Goal: Task Accomplishment & Management: Use online tool/utility

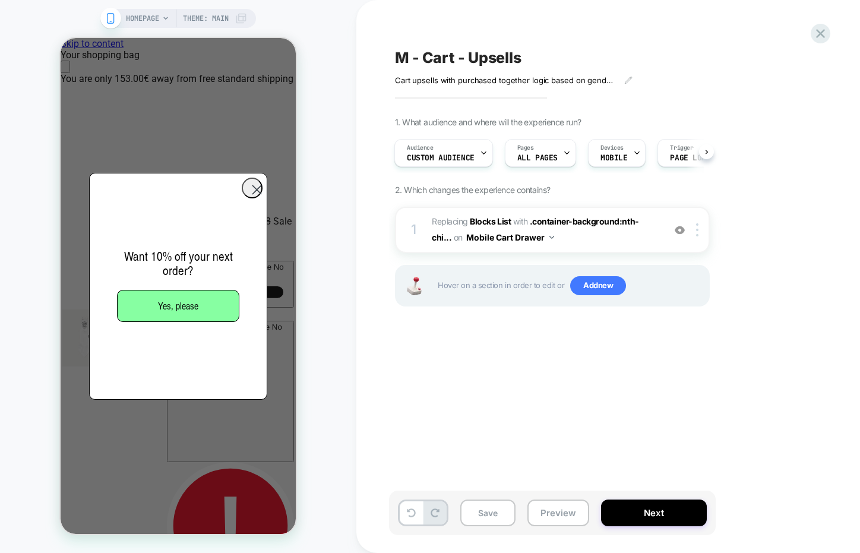
scroll to position [0, 235]
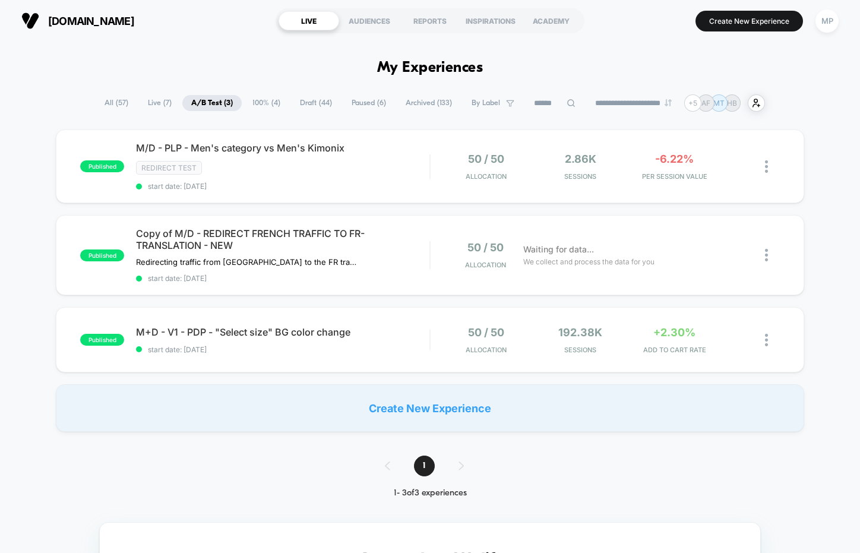
click at [261, 352] on div "published M+D - V1 - PDP - "Select size" BG color change start date: 9/9/2025 5…" at bounding box center [430, 339] width 749 height 65
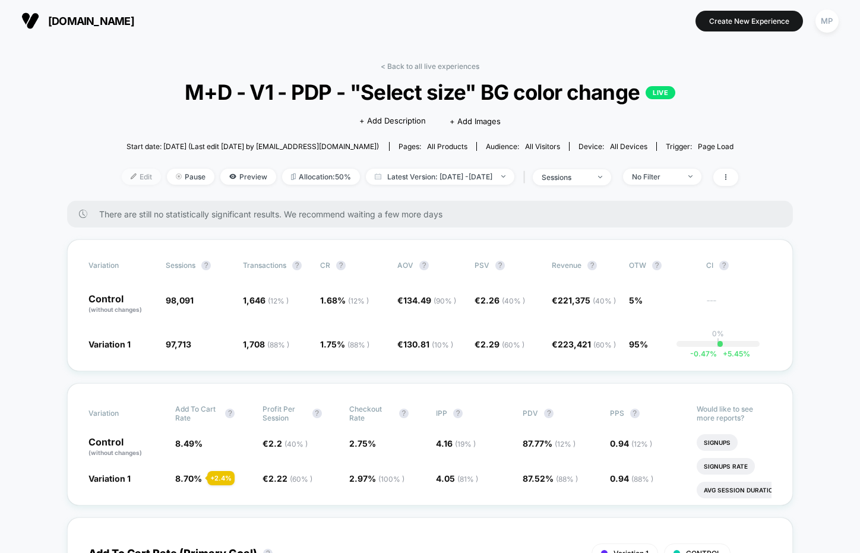
click at [122, 181] on span "Edit" at bounding box center [141, 177] width 39 height 16
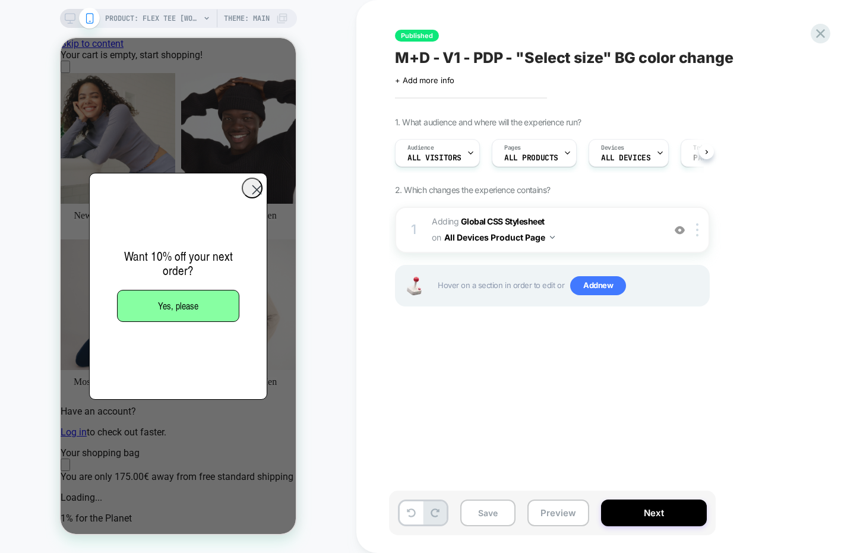
click at [585, 54] on span "M+D - V1 - PDP - "Select size" BG color change" at bounding box center [564, 58] width 339 height 18
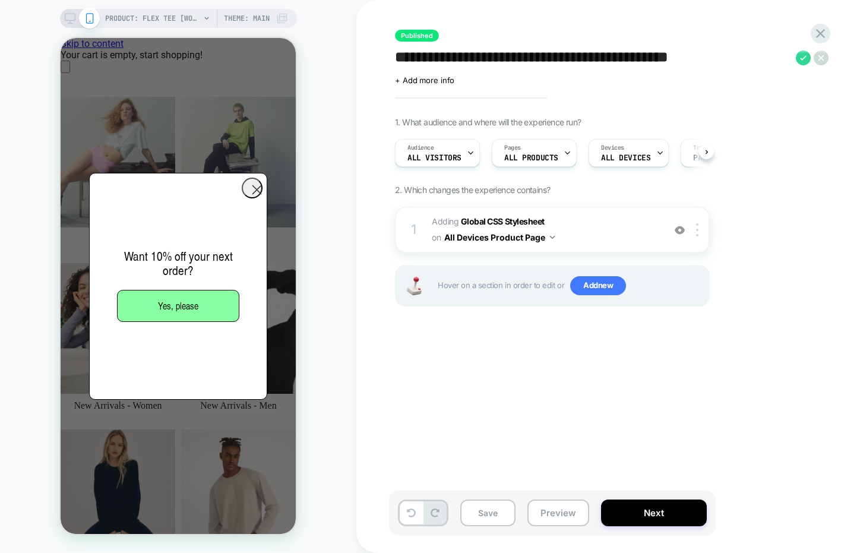
click at [585, 54] on textarea "**********" at bounding box center [592, 58] width 395 height 18
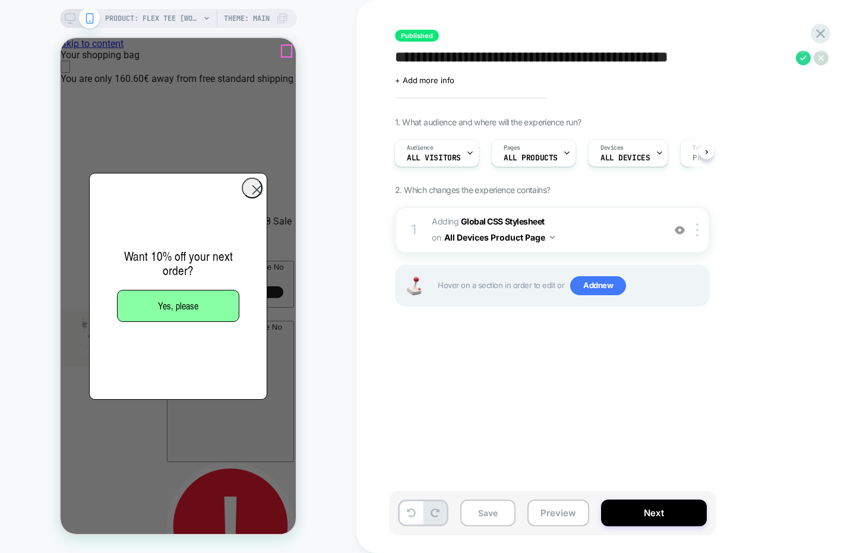
click at [65, 70] on icon "Close" at bounding box center [65, 70] width 0 height 0
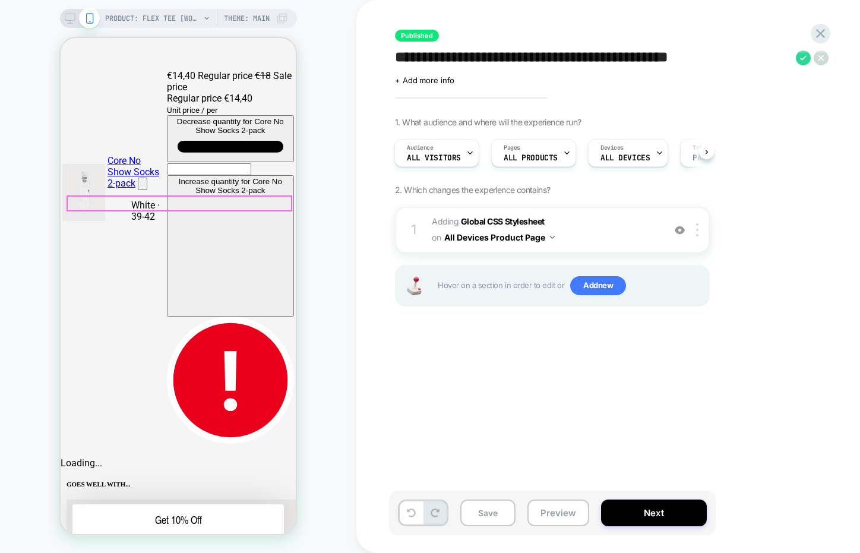
scroll to position [151, 0]
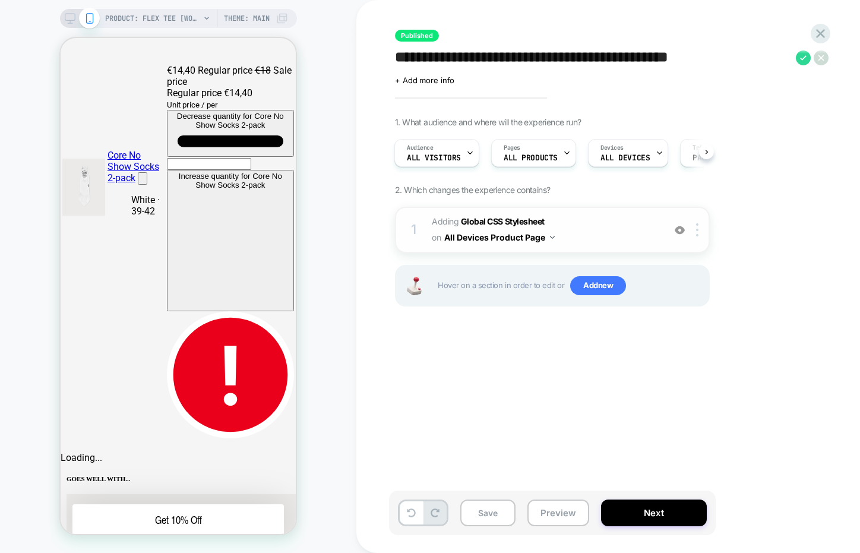
click at [679, 228] on img at bounding box center [680, 230] width 10 height 10
click at [815, 31] on icon at bounding box center [821, 34] width 16 height 16
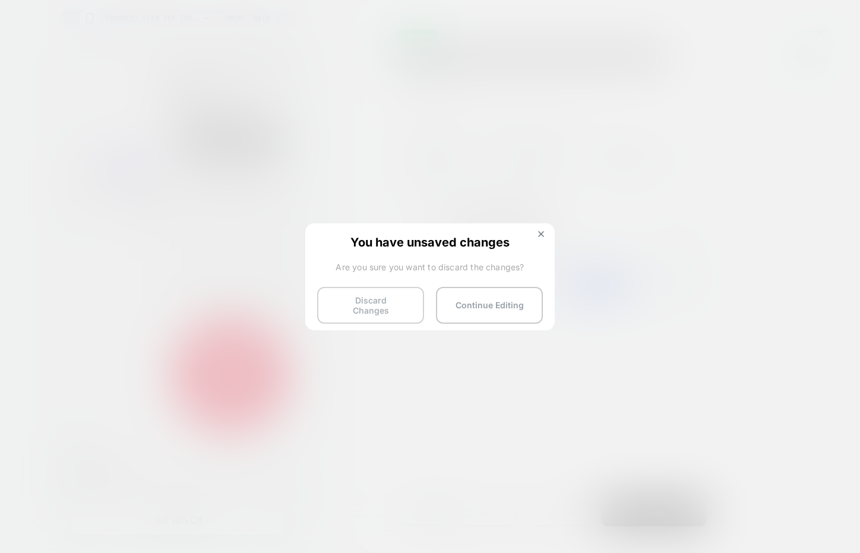
click at [363, 289] on button "Discard Changes" at bounding box center [370, 305] width 107 height 37
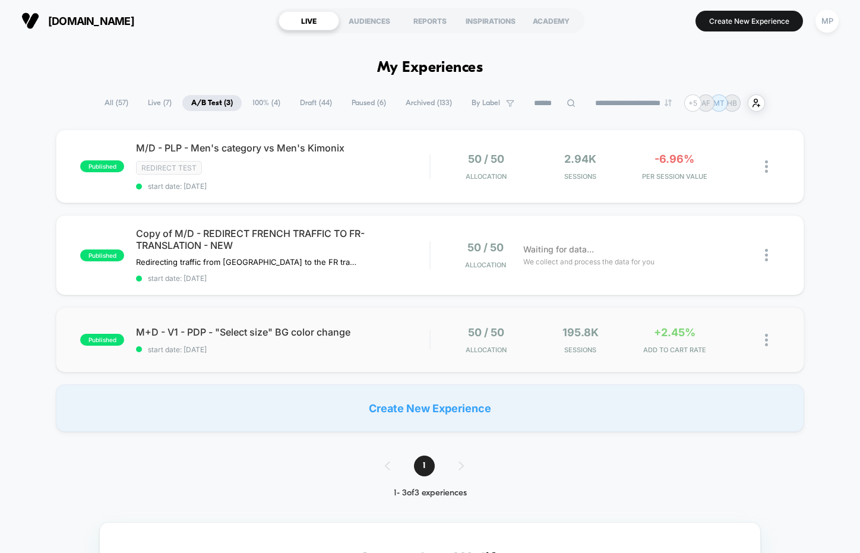
click at [282, 364] on div "published M+D - V1 - PDP - "Select size" BG color change start date: 9/9/2025 5…" at bounding box center [430, 339] width 749 height 65
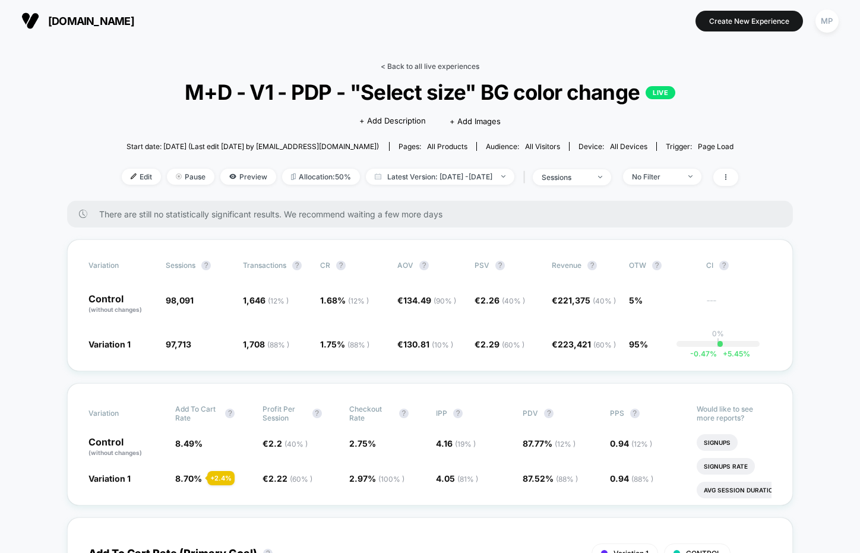
click at [435, 62] on link "< Back to all live experiences" at bounding box center [430, 66] width 99 height 9
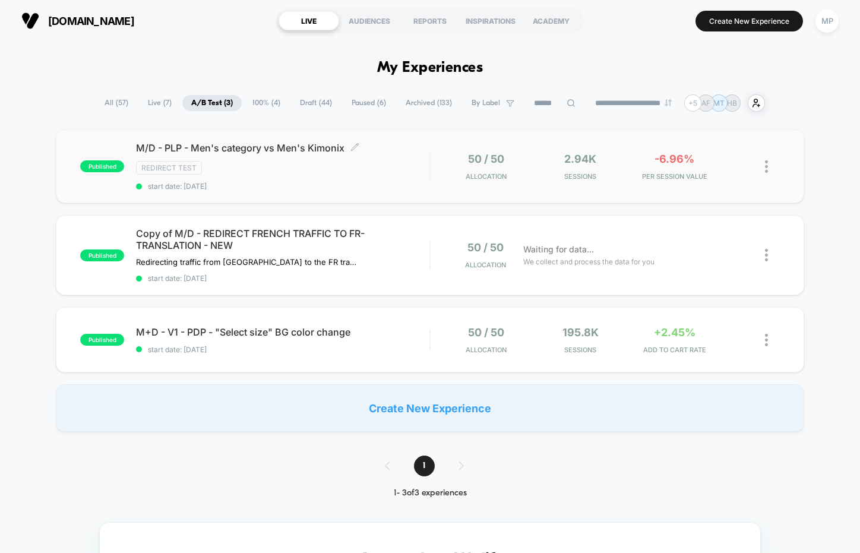
click at [305, 179] on div "M/D - PLP - Men's category vs Men's Kimonix Click to edit experience details Cl…" at bounding box center [283, 166] width 294 height 49
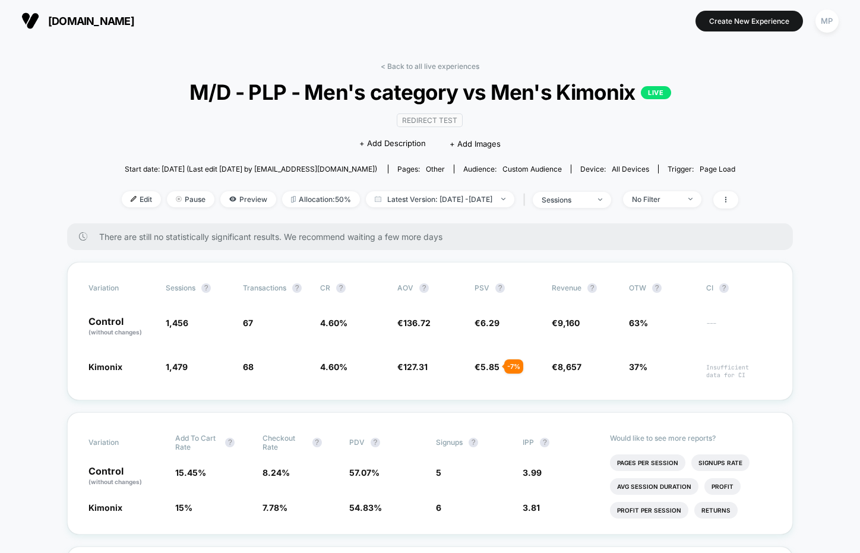
click at [475, 97] on span "M/D - PLP - Men's category vs Men's Kimonix LIVE" at bounding box center [430, 92] width 555 height 25
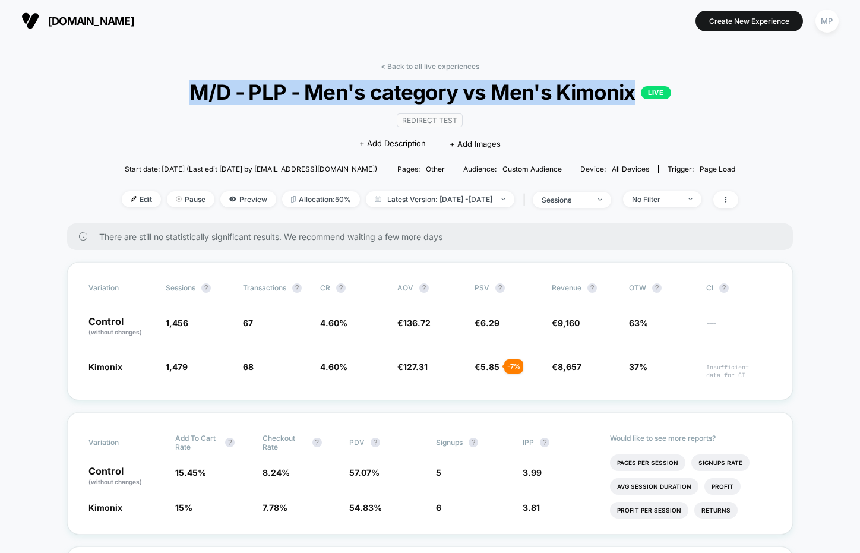
copy span "M/D - PLP - Men's category vs Men's Kimonix"
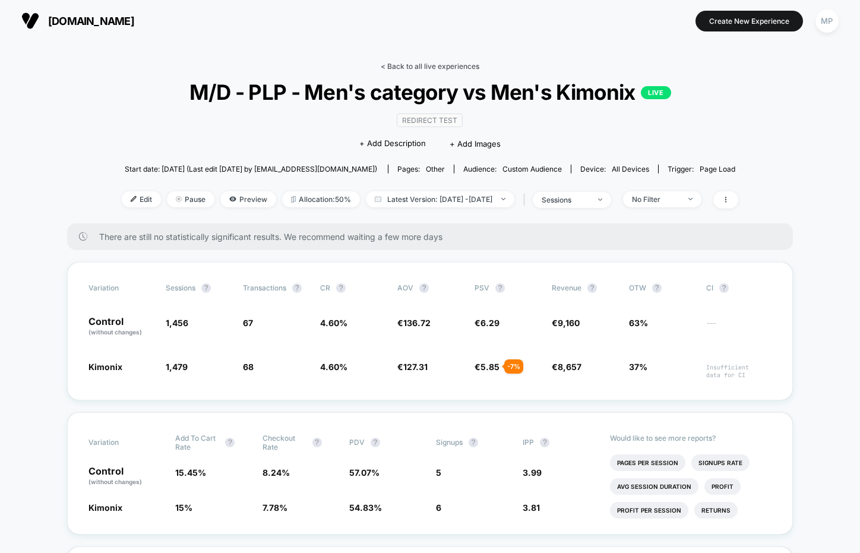
click at [403, 62] on link "< Back to all live experiences" at bounding box center [430, 66] width 99 height 9
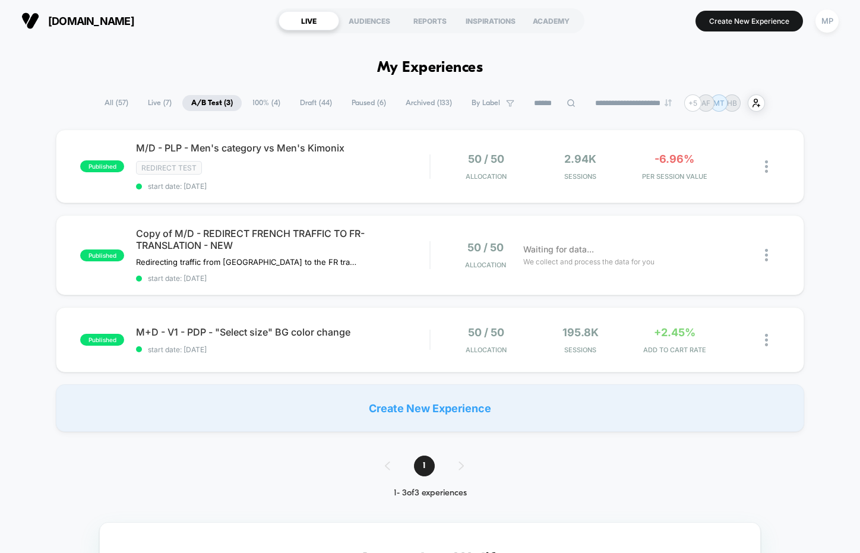
click at [307, 106] on span "Draft ( 44 )" at bounding box center [316, 103] width 50 height 16
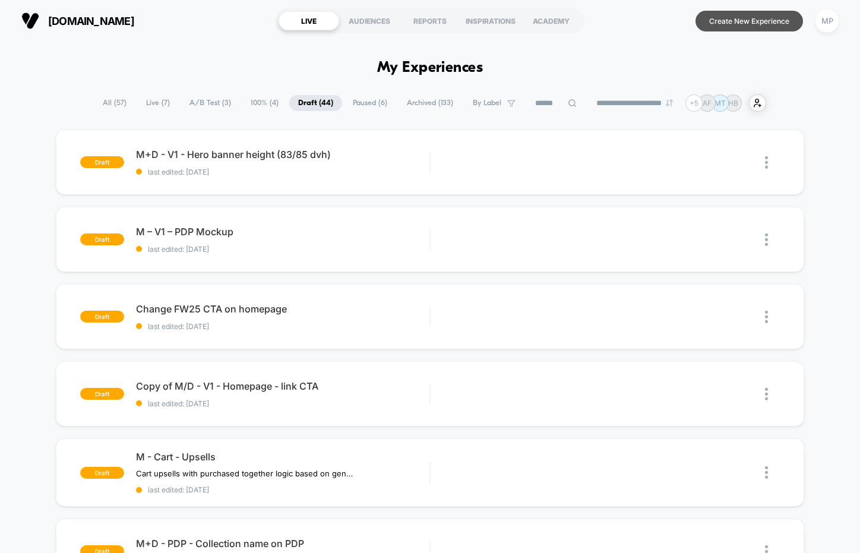
click at [755, 24] on button "Create New Experience" at bounding box center [750, 21] width 108 height 21
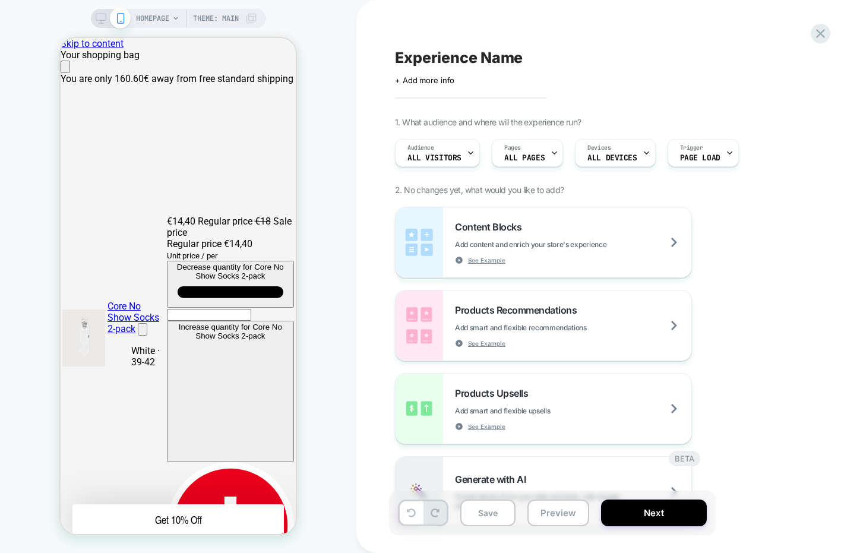
scroll to position [0, 235]
click at [65, 70] on icon "Close" at bounding box center [65, 70] width 0 height 0
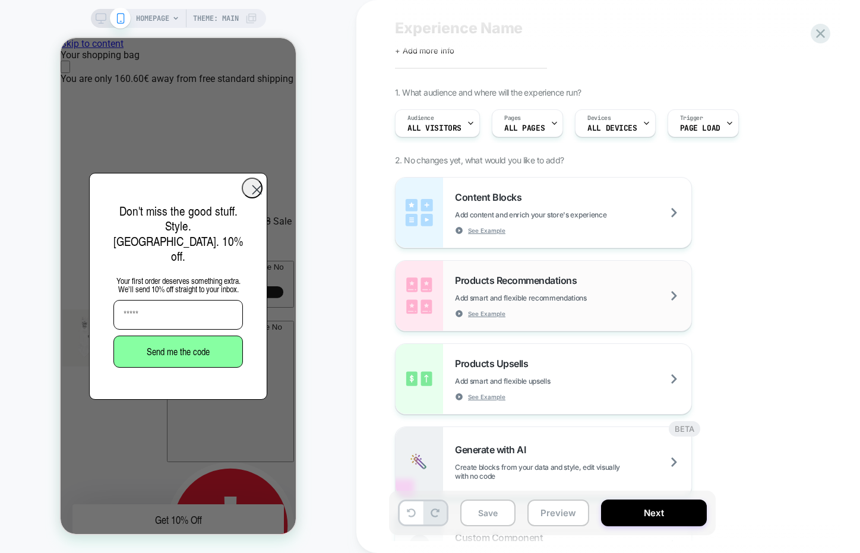
scroll to position [31, 0]
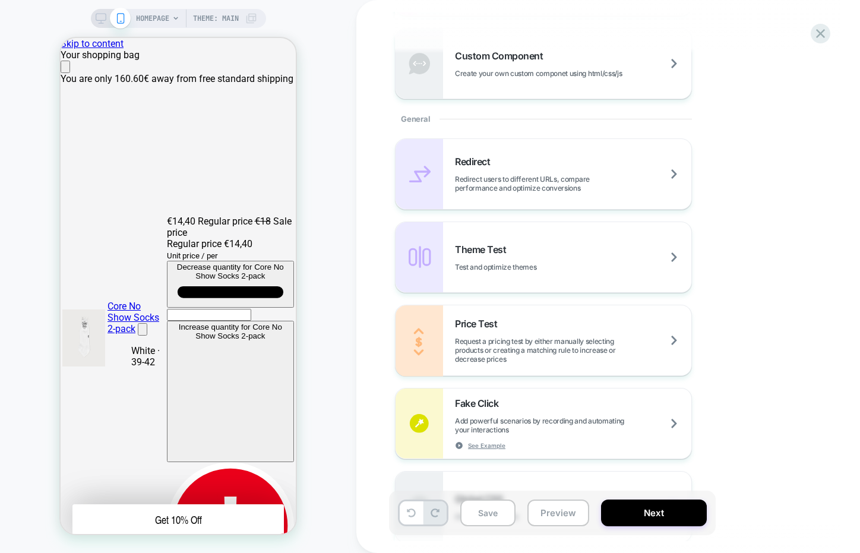
scroll to position [528, 0]
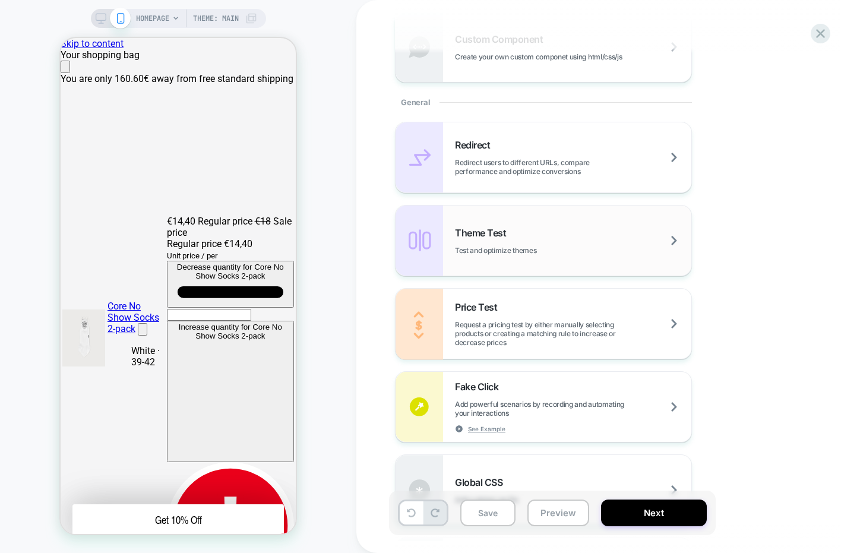
click at [592, 235] on div "Theme Test Test and optimize themes" at bounding box center [573, 241] width 236 height 28
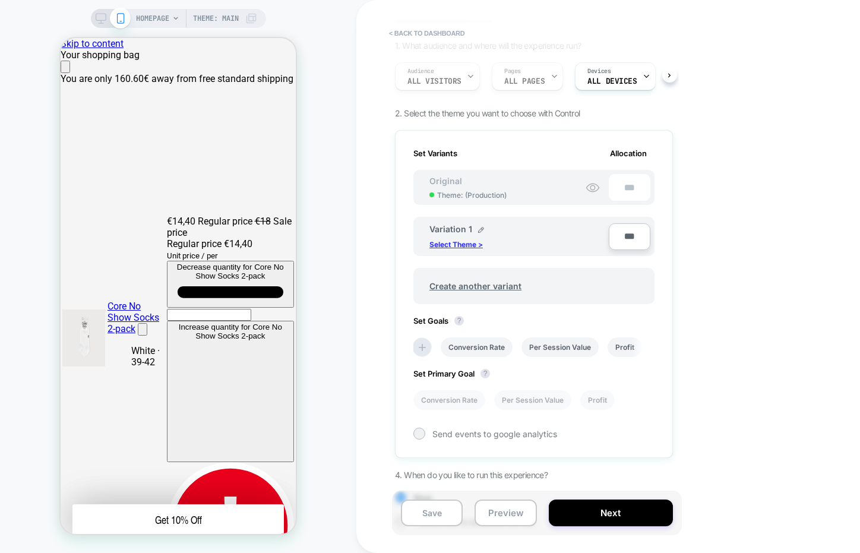
scroll to position [0, 706]
click at [463, 244] on p "Select Theme >" at bounding box center [456, 244] width 53 height 9
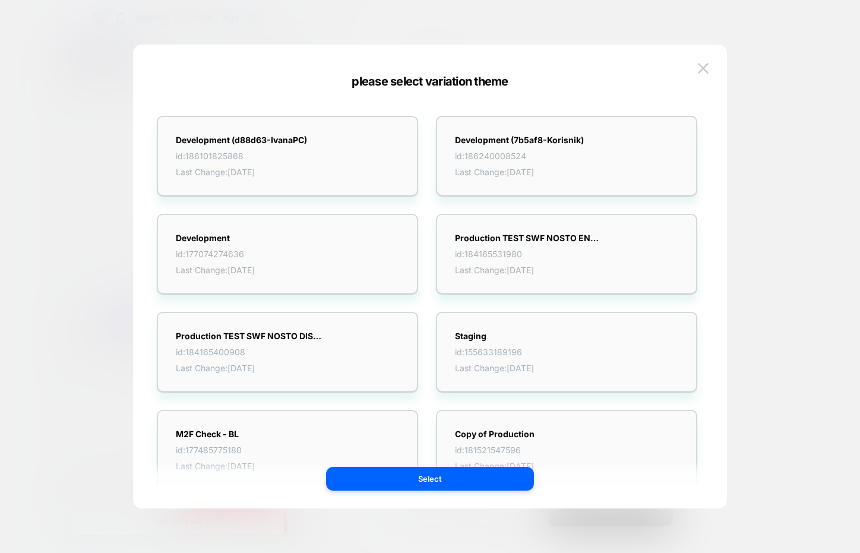
scroll to position [0, 0]
click at [705, 65] on img at bounding box center [703, 68] width 11 height 10
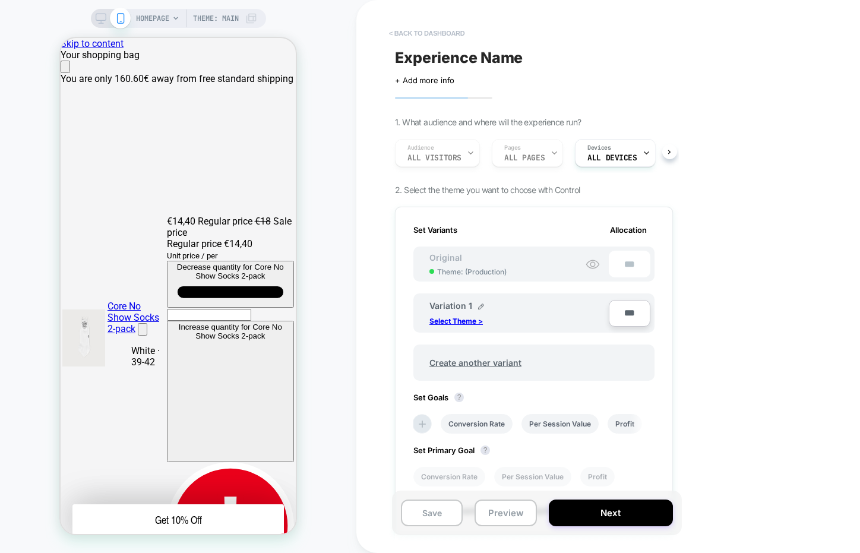
click at [415, 30] on button "< back to dashboard" at bounding box center [426, 33] width 87 height 19
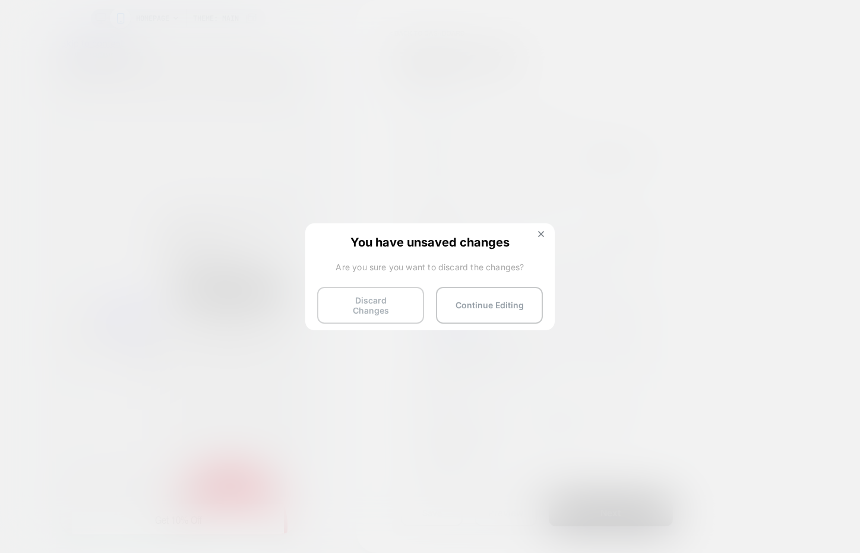
click at [371, 304] on button "Discard Changes" at bounding box center [370, 305] width 107 height 37
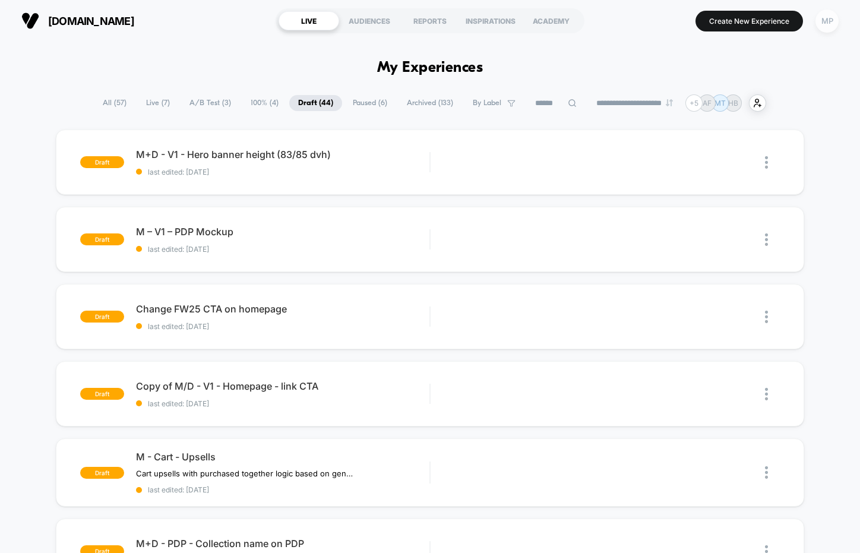
click at [826, 31] on div "MP" at bounding box center [827, 21] width 23 height 23
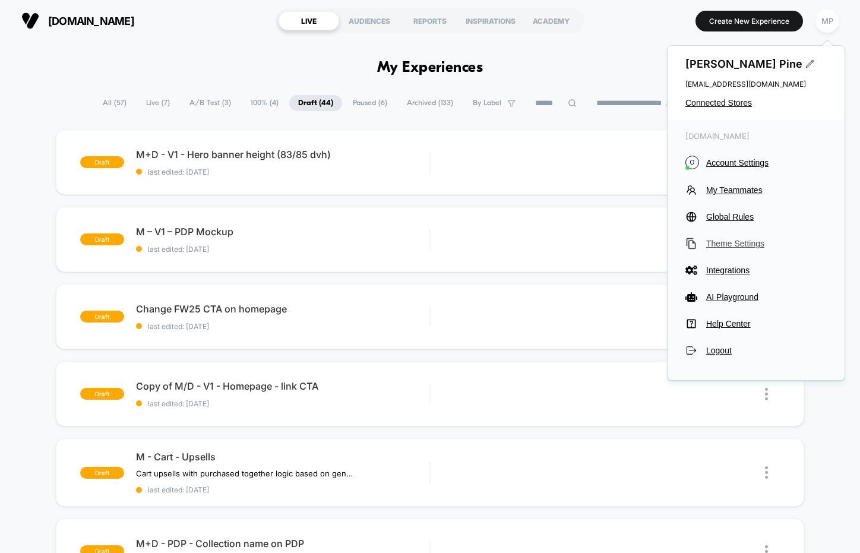
click at [722, 239] on span "Theme Settings" at bounding box center [766, 244] width 121 height 10
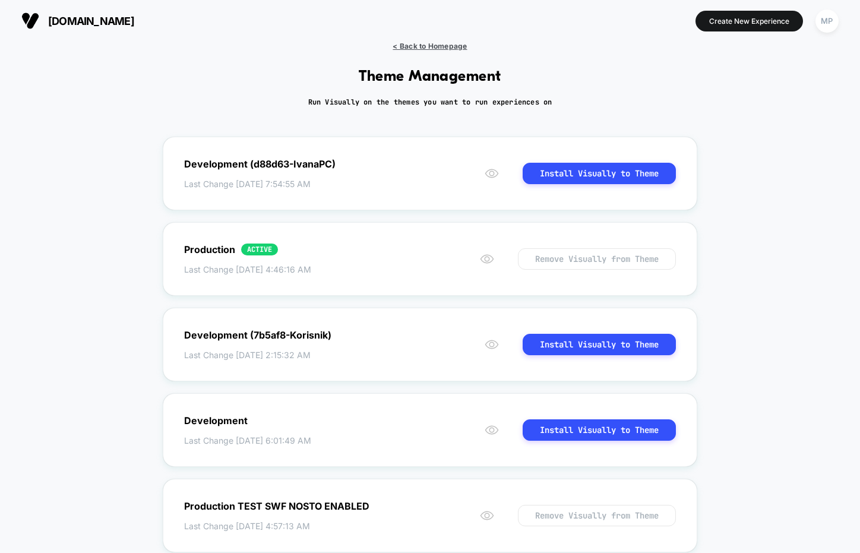
click at [422, 46] on span "< Back to Homepage" at bounding box center [430, 46] width 74 height 9
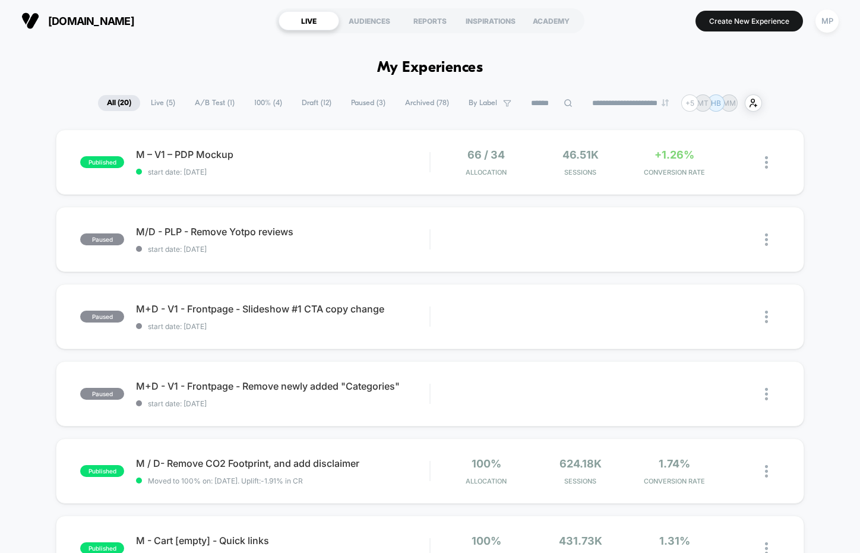
click at [362, 105] on span "Paused ( 3 )" at bounding box center [368, 103] width 52 height 16
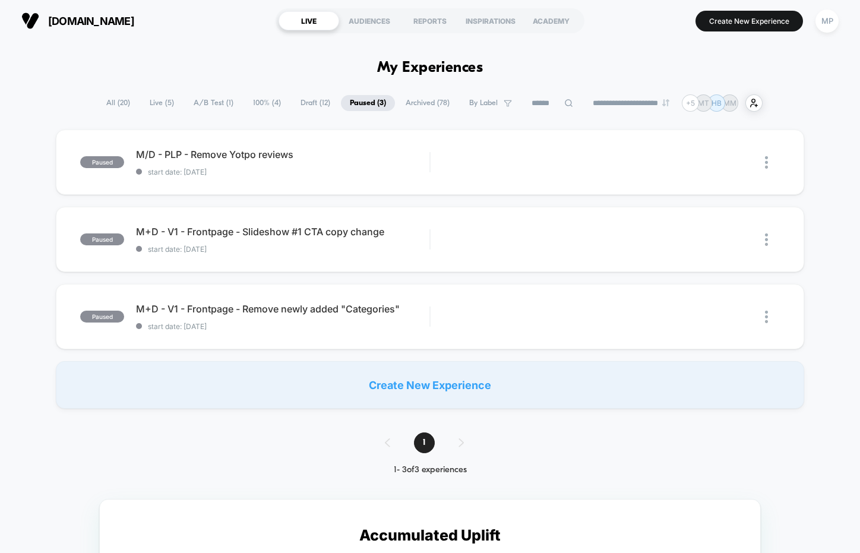
click at [403, 100] on span "Archived ( 78 )" at bounding box center [428, 103] width 62 height 16
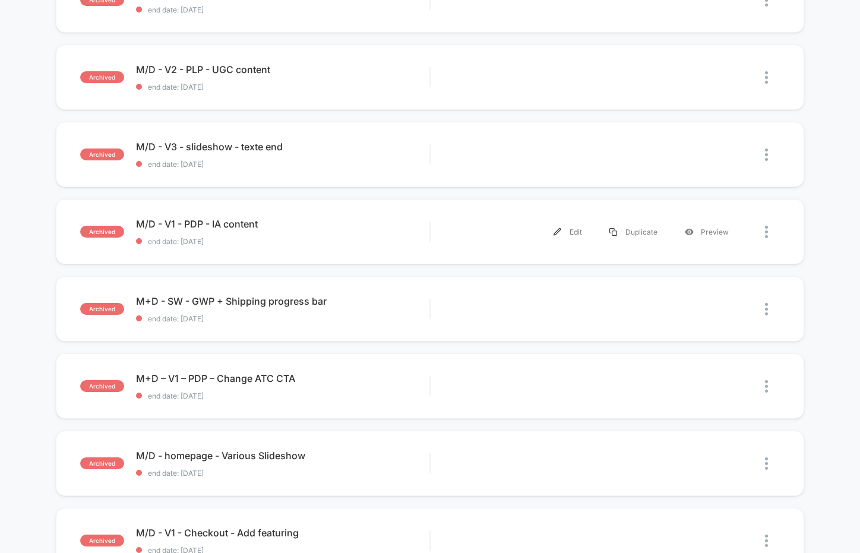
scroll to position [320, 0]
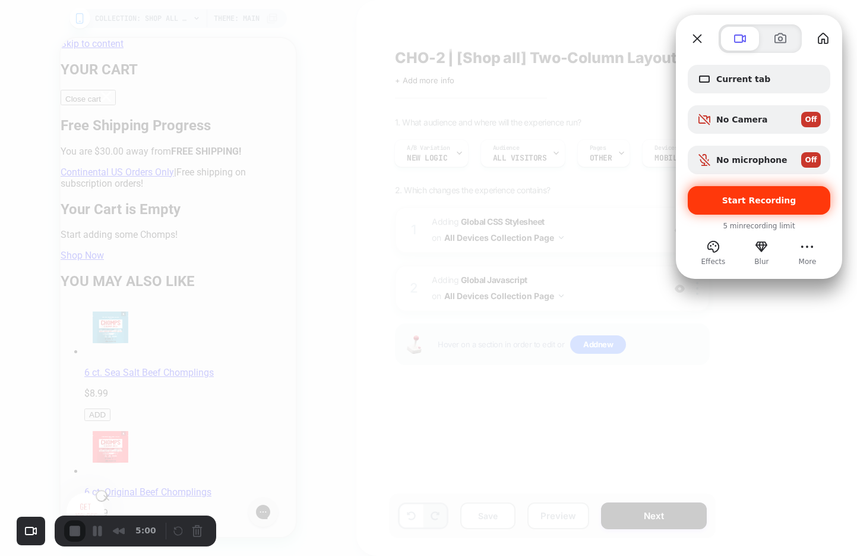
click at [725, 198] on span "Start Recording" at bounding box center [760, 200] width 124 height 10
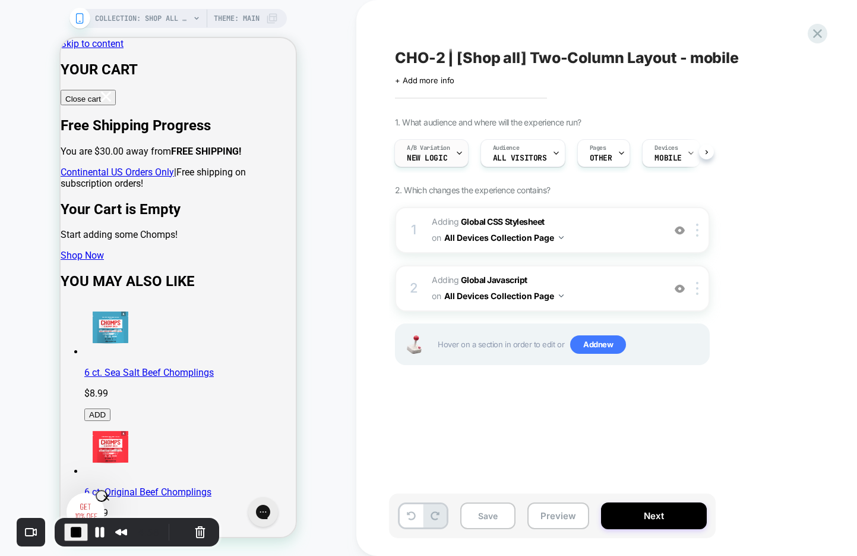
click at [464, 152] on div "A/B Variation New logic" at bounding box center [432, 153] width 74 height 28
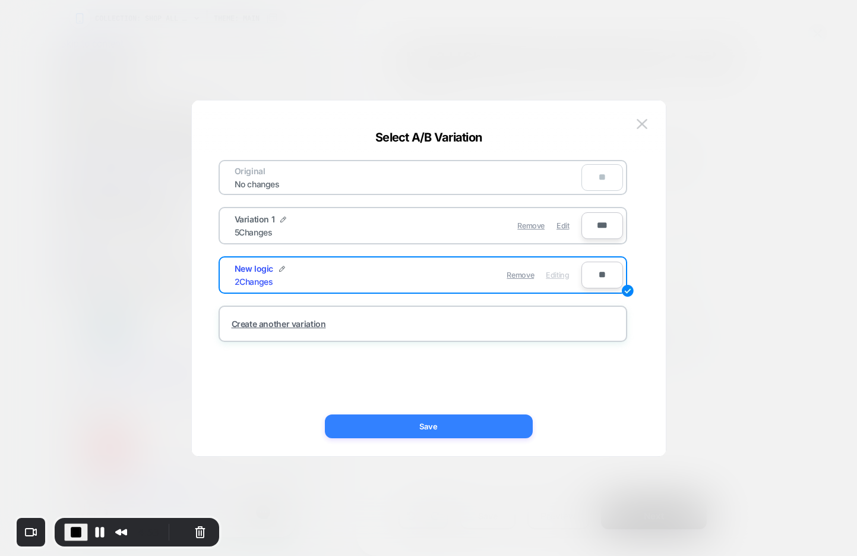
click at [455, 428] on button "Save" at bounding box center [429, 426] width 208 height 24
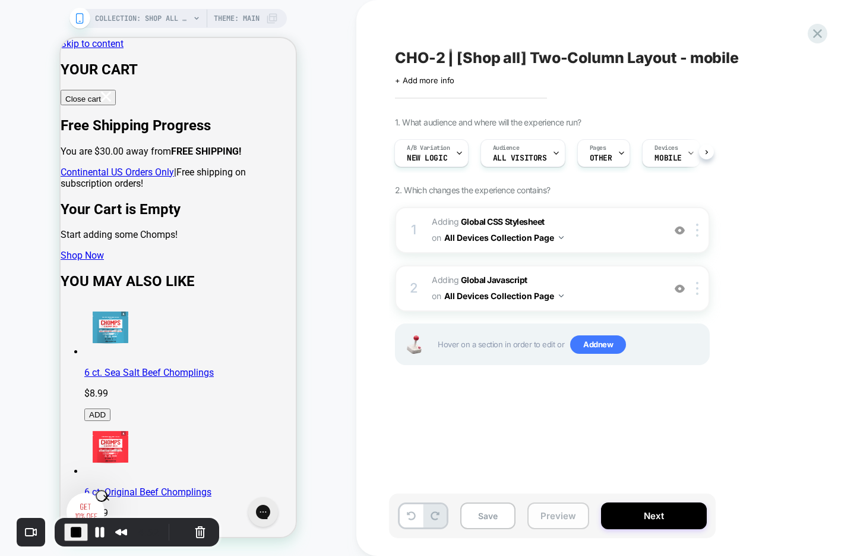
click at [551, 515] on button "Preview" at bounding box center [559, 515] width 62 height 27
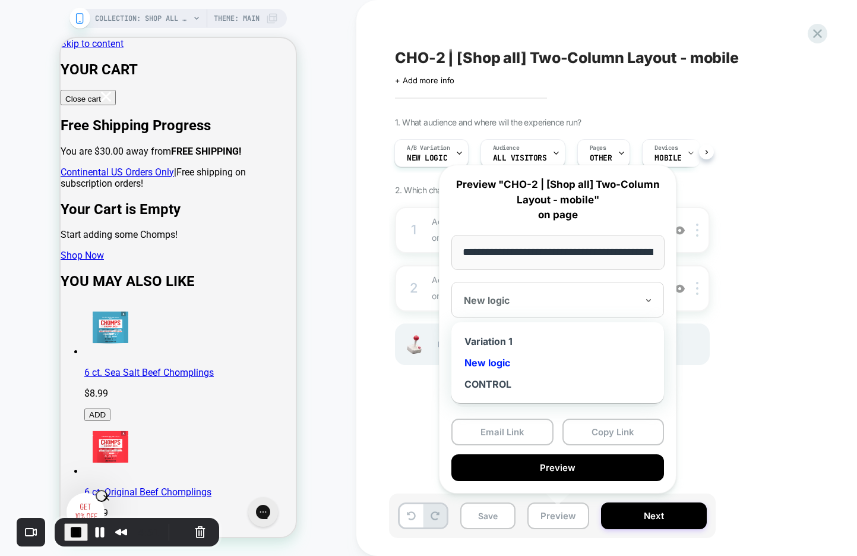
click at [583, 301] on div at bounding box center [550, 300] width 173 height 12
click at [497, 361] on div "New logic" at bounding box center [557, 362] width 201 height 21
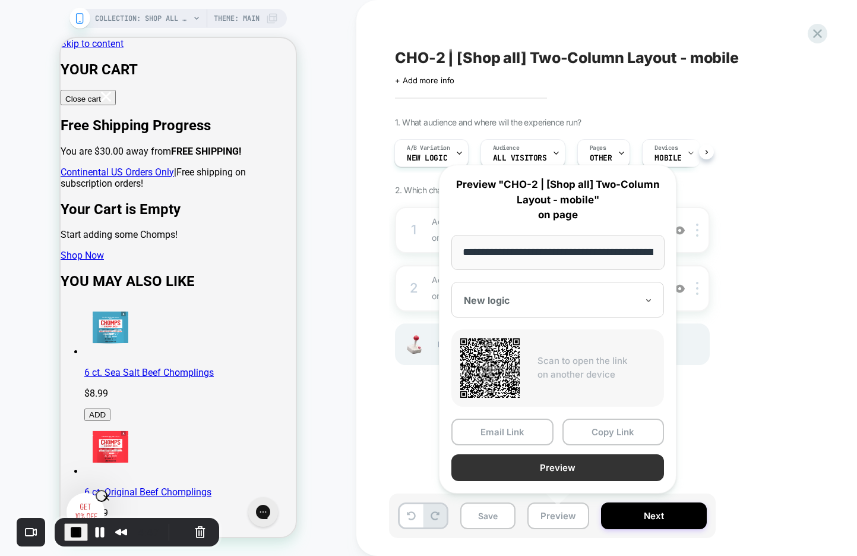
click at [599, 469] on button "Preview" at bounding box center [558, 467] width 213 height 27
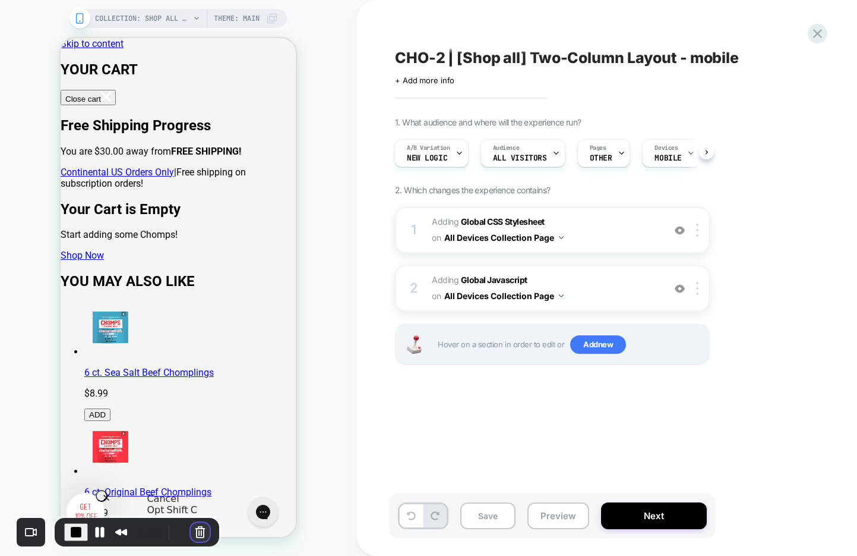
click at [191, 531] on button "Cancel Recording" at bounding box center [200, 531] width 19 height 19
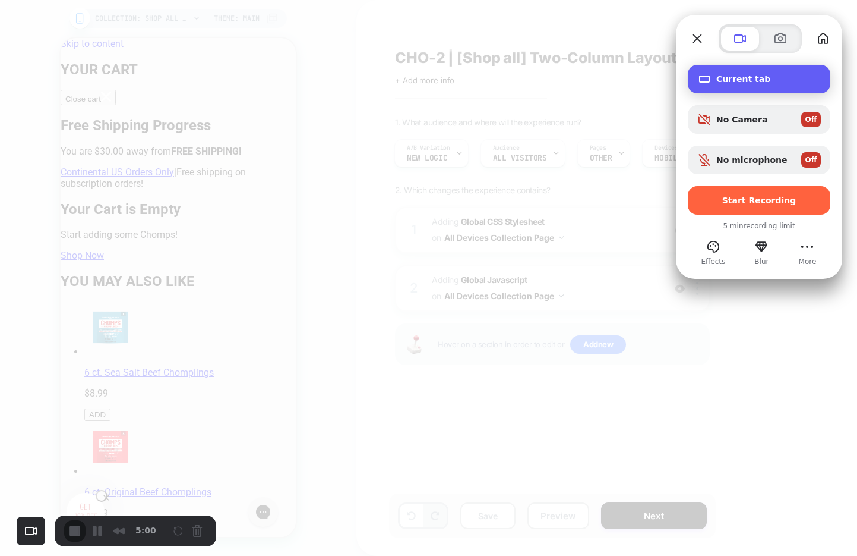
click at [787, 85] on div "Current tab" at bounding box center [759, 79] width 143 height 29
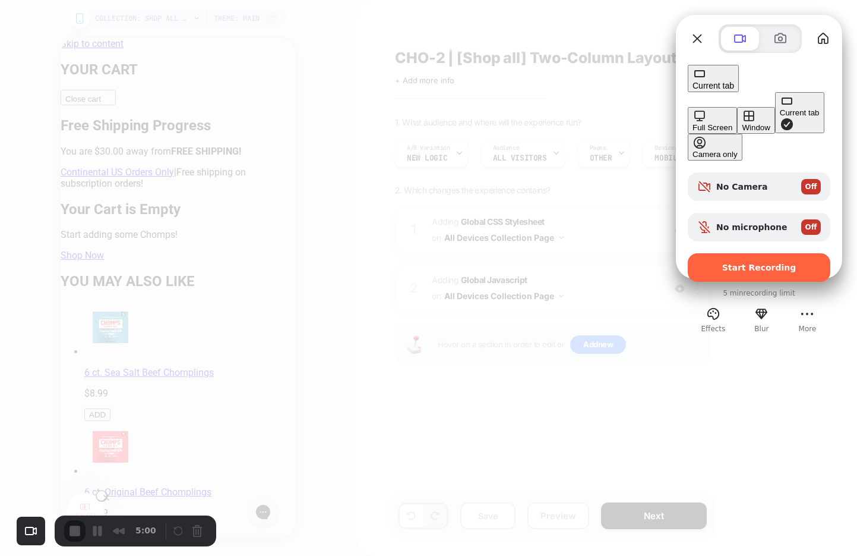
click at [742, 123] on div "Window" at bounding box center [756, 127] width 28 height 9
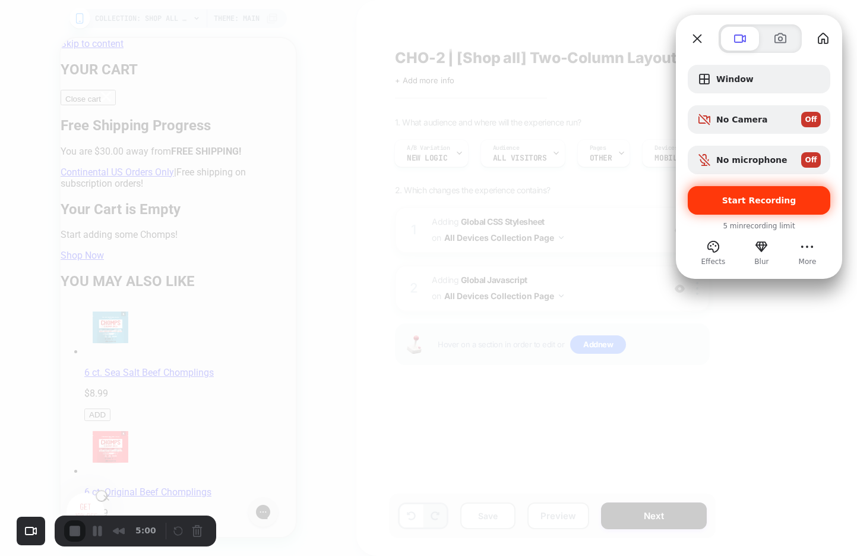
click at [739, 205] on div "Start Recording" at bounding box center [759, 200] width 143 height 29
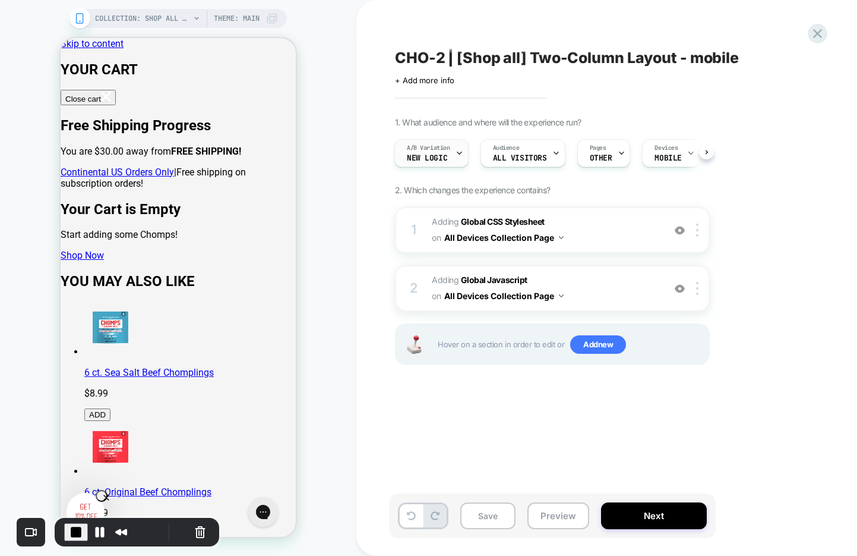
click at [461, 153] on icon at bounding box center [460, 153] width 8 height 8
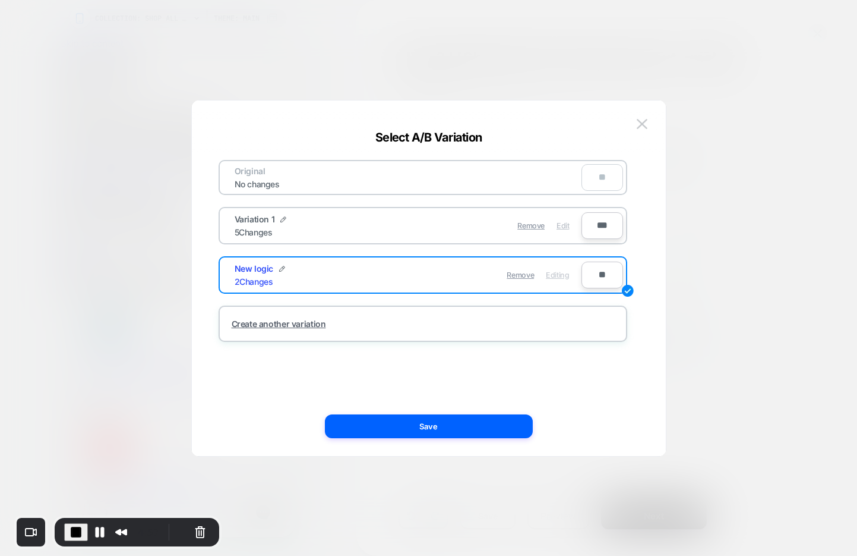
click at [566, 225] on span "Edit" at bounding box center [563, 225] width 12 height 9
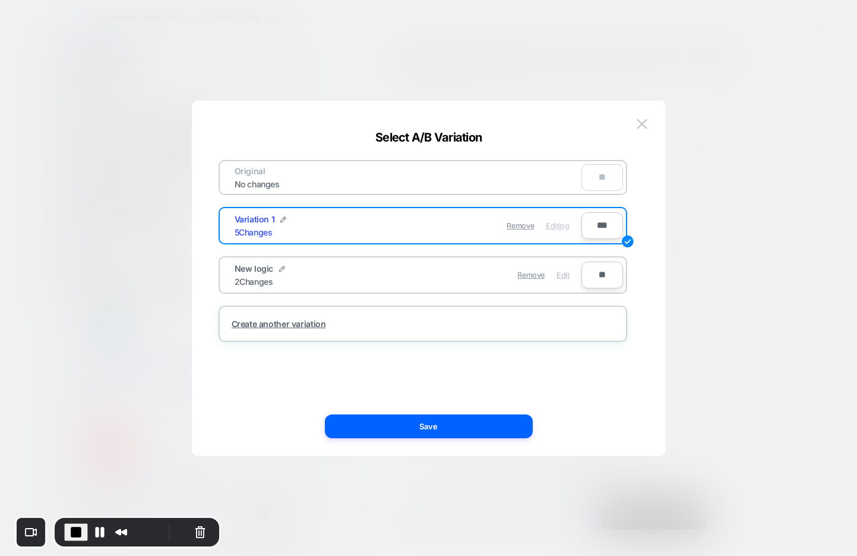
click at [562, 273] on span "Edit" at bounding box center [563, 274] width 12 height 9
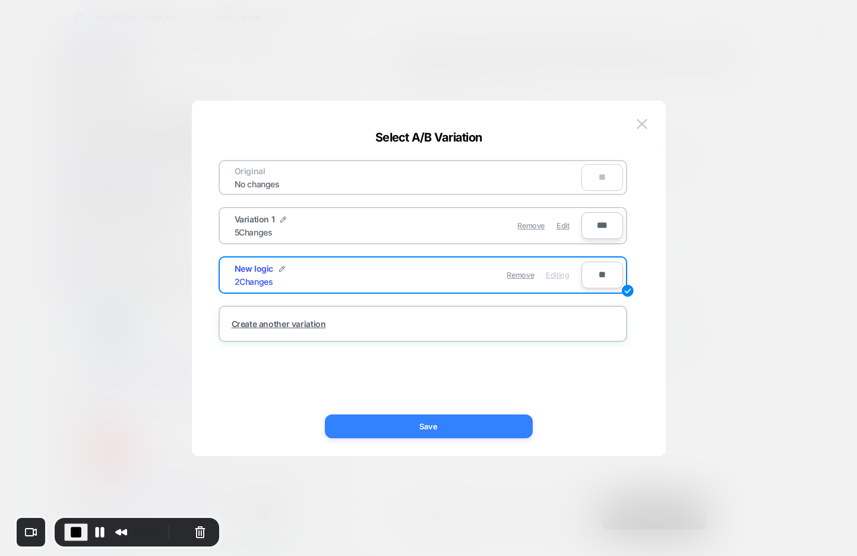
click at [346, 425] on button "Save" at bounding box center [429, 426] width 208 height 24
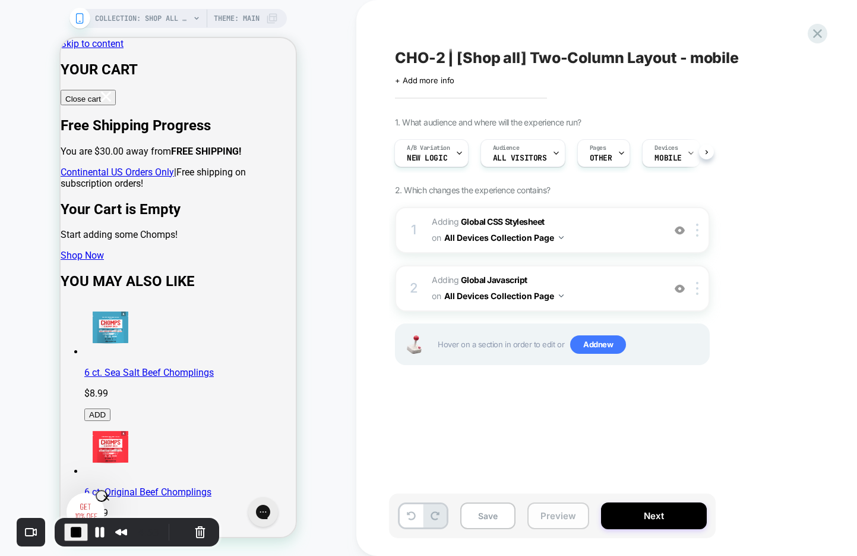
click at [549, 514] on button "Preview" at bounding box center [559, 515] width 62 height 27
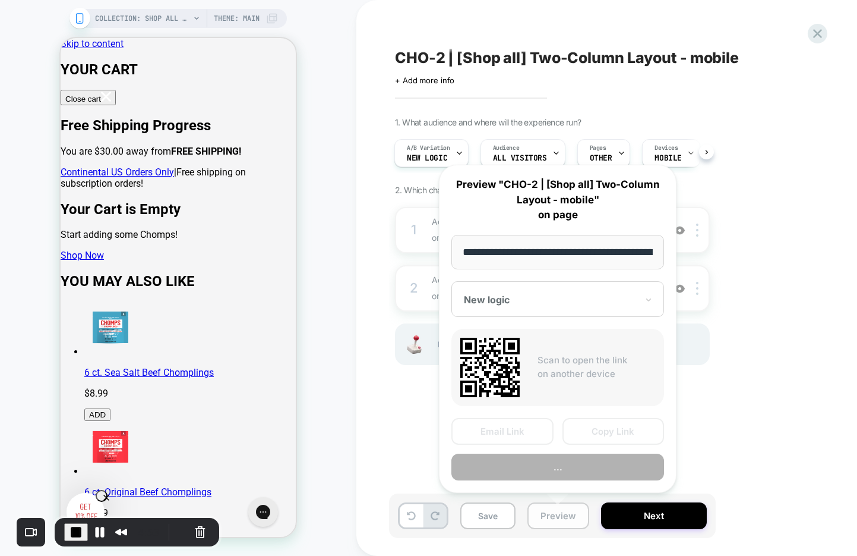
scroll to position [0, 67]
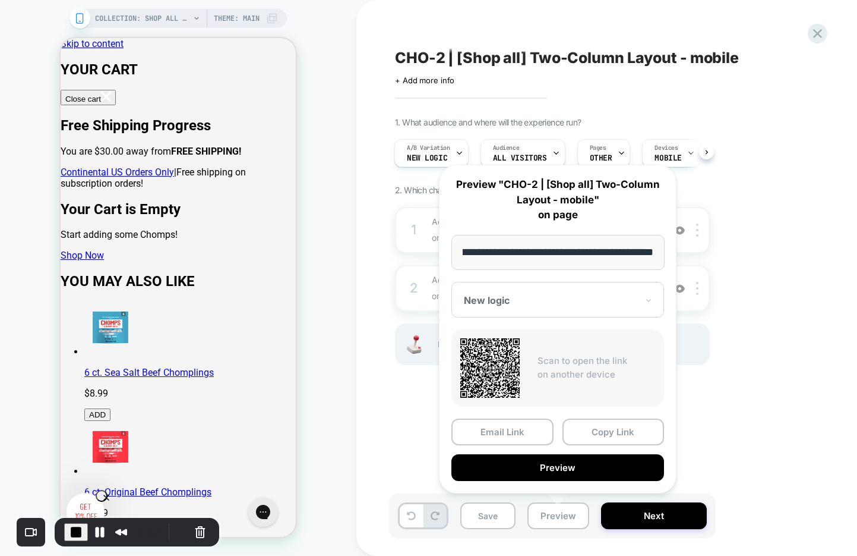
click at [553, 293] on div "New logic" at bounding box center [551, 300] width 176 height 14
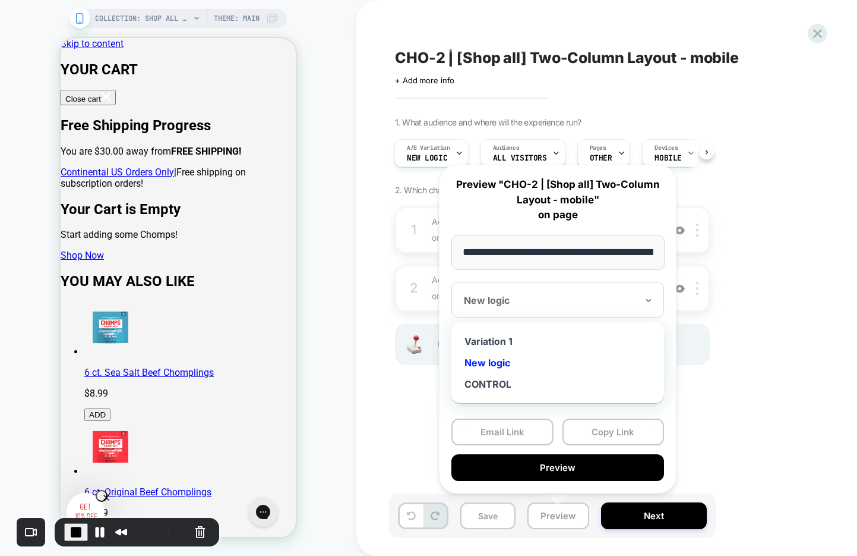
click at [501, 361] on div "New logic" at bounding box center [557, 362] width 201 height 21
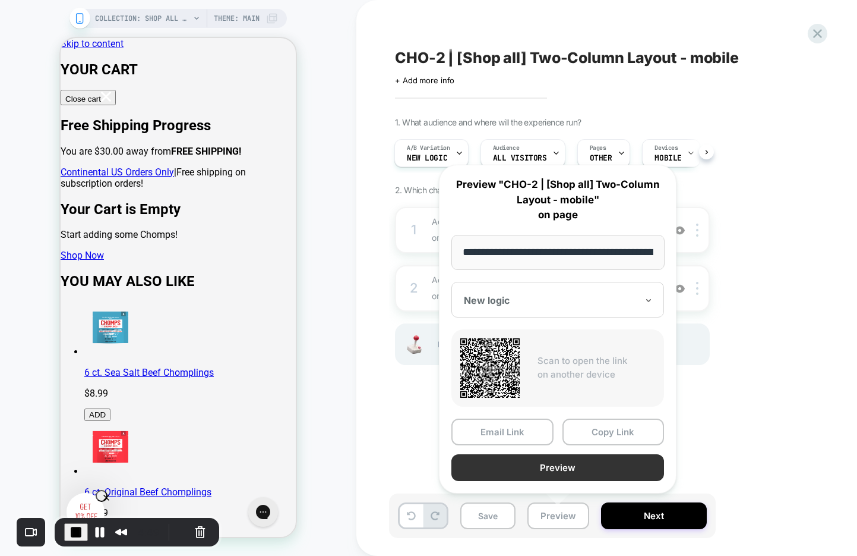
click at [582, 469] on button "Preview" at bounding box center [558, 467] width 213 height 27
